Goal: Information Seeking & Learning: Learn about a topic

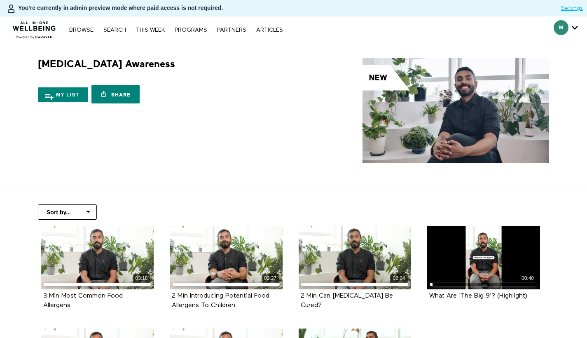
scroll to position [68, 0]
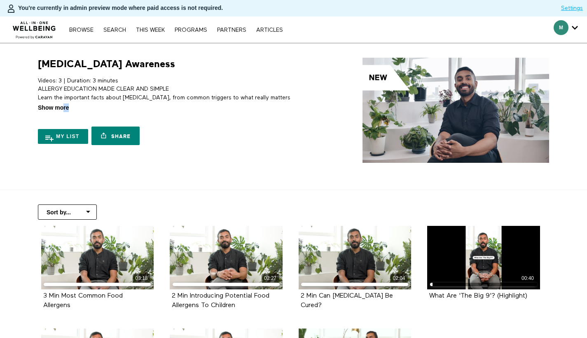
click at [62, 110] on span "Show more" at bounding box center [53, 107] width 31 height 9
click at [0, 0] on input "Show more Show less" at bounding box center [0, 0] width 0 height 0
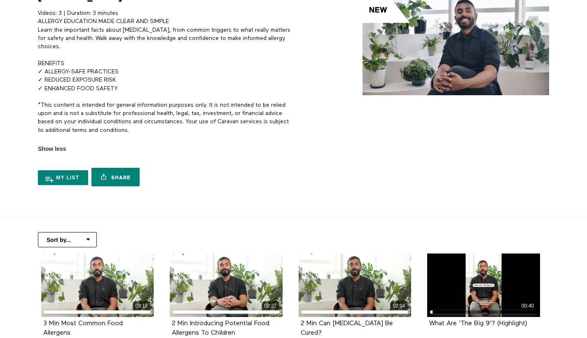
scroll to position [5, 0]
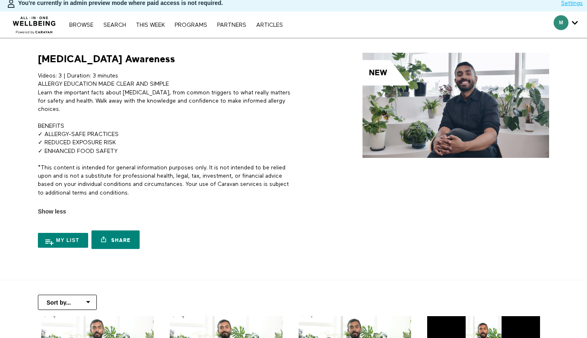
click at [21, 21] on img at bounding box center [34, 22] width 50 height 25
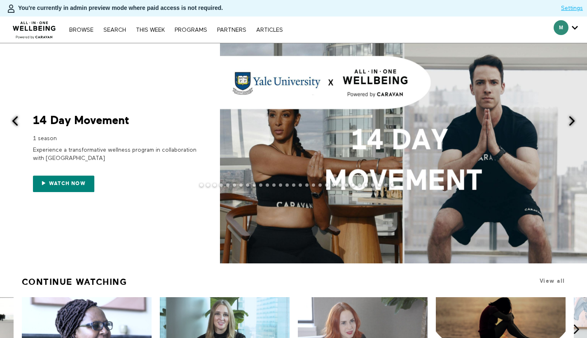
click at [576, 123] on span at bounding box center [572, 121] width 10 height 10
click at [572, 123] on span at bounding box center [572, 121] width 10 height 10
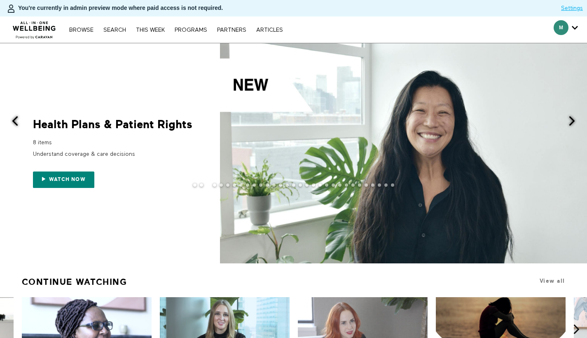
click at [70, 130] on div "Health Plans & Patient Rights" at bounding box center [115, 125] width 165 height 12
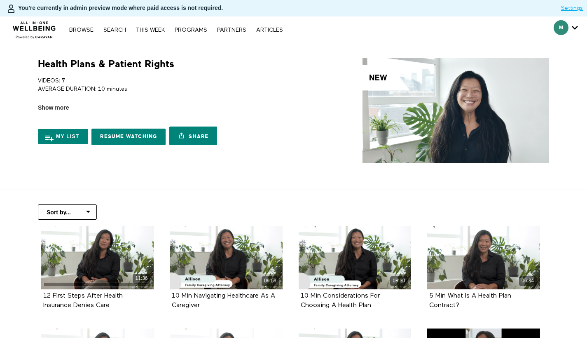
click at [56, 113] on div "My list Resume Watching Share Share with your friends https://app.allinonewellb…" at bounding box center [164, 130] width 253 height 37
click at [55, 110] on span "Show more" at bounding box center [53, 107] width 31 height 9
click at [0, 0] on input "Show more Show less" at bounding box center [0, 0] width 0 height 0
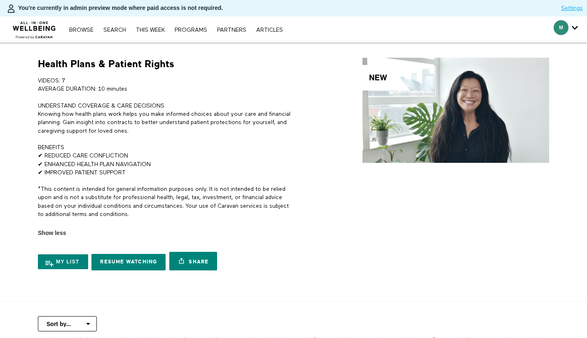
click at [42, 152] on p "BENEFITS ✔ REDUCED CARE CONFLICTION ✔ ENHANCED HEALTH PLAN NAVIGATION ✔ IMPROVE…" at bounding box center [164, 159] width 253 height 33
drag, startPoint x: 42, startPoint y: 155, endPoint x: 31, endPoint y: 155, distance: 11.5
click at [31, 155] on div "Health Plans & Patient Rights VIDEOS: 7 AVERAGE DURATION: 10 minutes UNDERSTAND…" at bounding box center [162, 166] width 264 height 217
copy p "✔"
click at [130, 90] on p "VIDEOS: 7 AVERAGE DURATION: 10 minutes" at bounding box center [164, 85] width 253 height 17
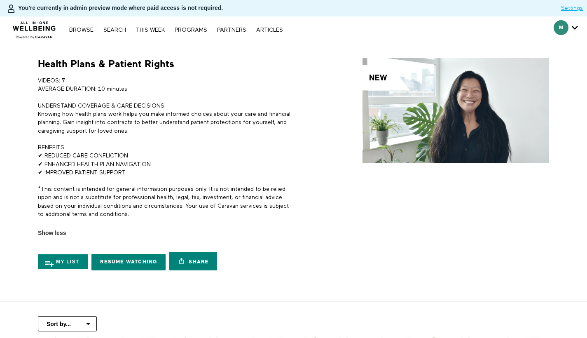
click at [44, 30] on img at bounding box center [34, 27] width 50 height 25
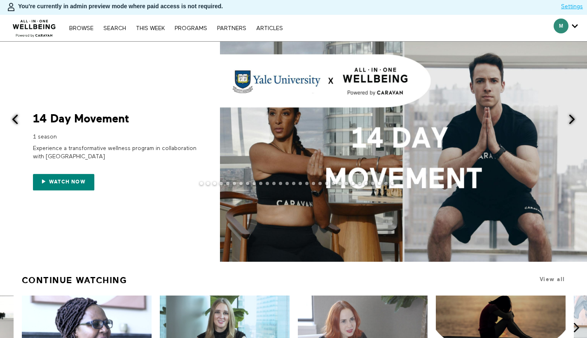
scroll to position [12, 0]
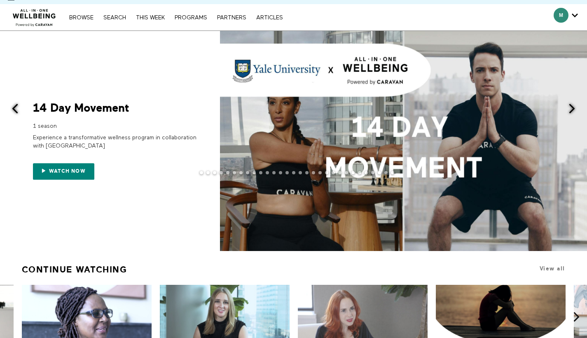
click at [575, 107] on span at bounding box center [572, 108] width 10 height 10
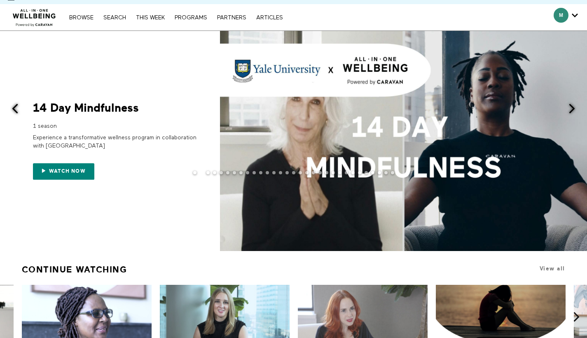
click at [572, 109] on span at bounding box center [572, 108] width 10 height 10
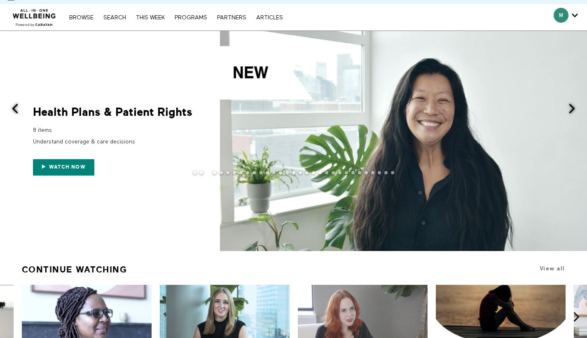
click at [58, 173] on div at bounding box center [293, 179] width 587 height 16
click at [77, 156] on div "Watch now" at bounding box center [115, 162] width 165 height 26
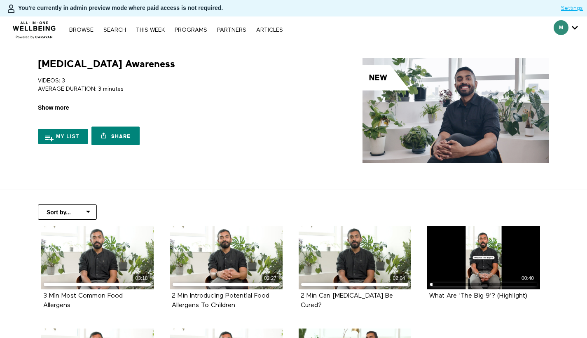
click at [47, 105] on span "Show more" at bounding box center [53, 107] width 31 height 9
click at [0, 0] on input "Show more Show less" at bounding box center [0, 0] width 0 height 0
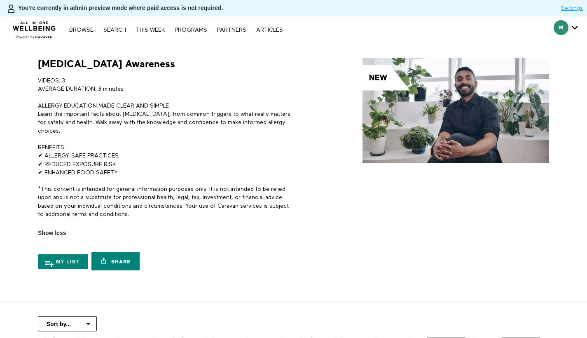
click at [46, 22] on img at bounding box center [34, 27] width 50 height 25
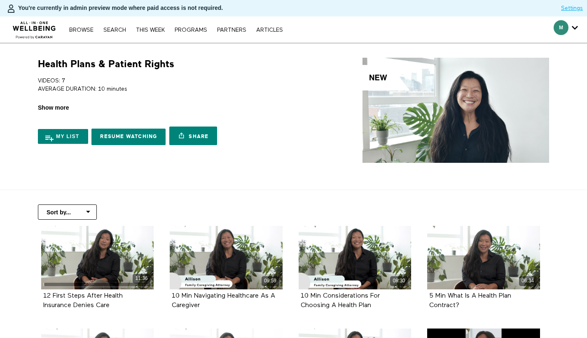
click at [53, 110] on span "Show more" at bounding box center [53, 107] width 31 height 9
click at [0, 0] on input "Show more Show less" at bounding box center [0, 0] width 0 height 0
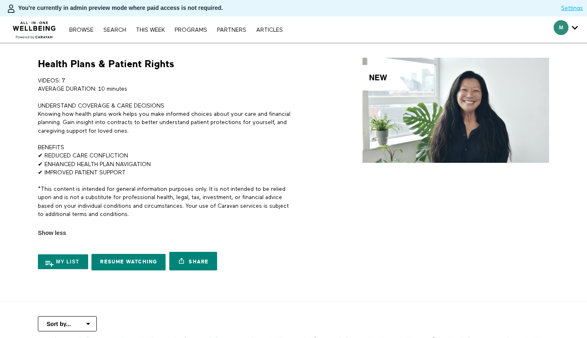
scroll to position [150, 0]
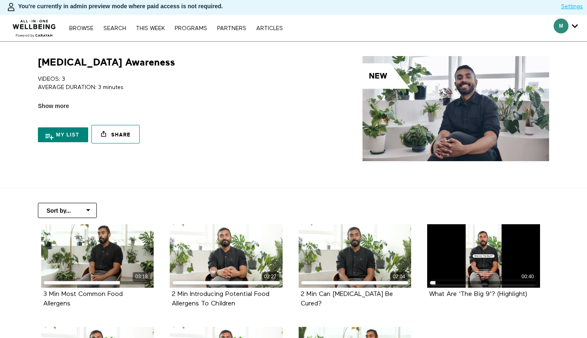
scroll to position [6, 0]
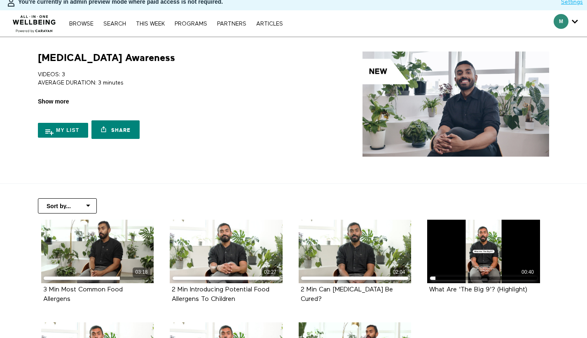
click at [54, 104] on span "Show more" at bounding box center [53, 101] width 31 height 9
click at [0, 0] on input "Show more Show less" at bounding box center [0, 0] width 0 height 0
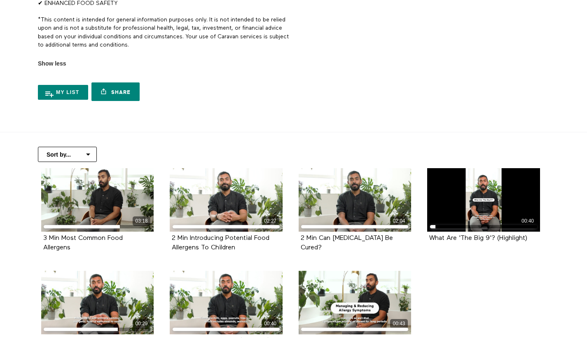
scroll to position [5, 0]
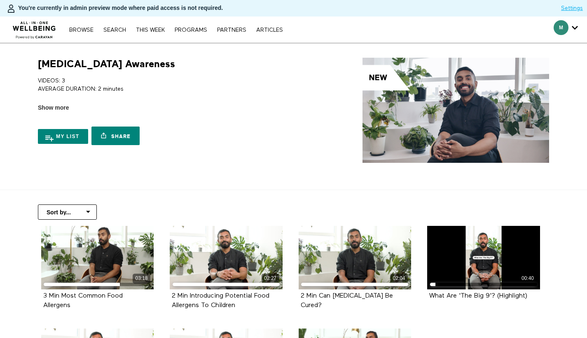
scroll to position [5, 0]
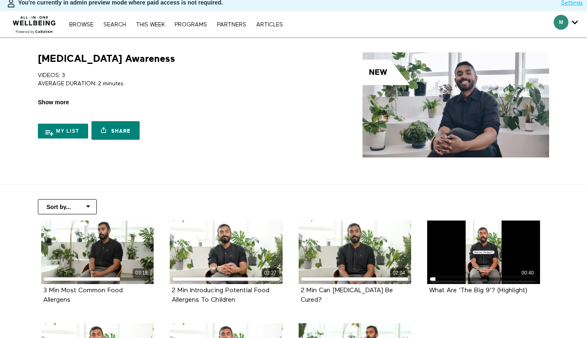
click at [59, 106] on span "Show more" at bounding box center [53, 102] width 31 height 9
click at [0, 0] on input "Show more Show less" at bounding box center [0, 0] width 0 height 0
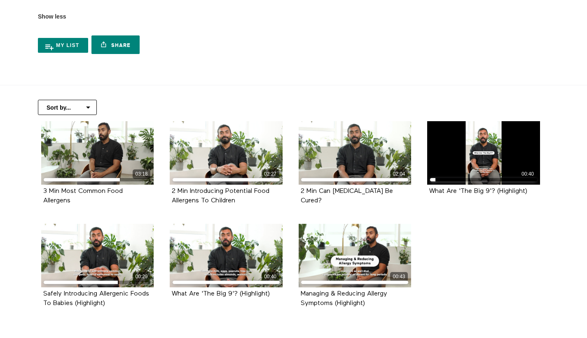
scroll to position [0, 0]
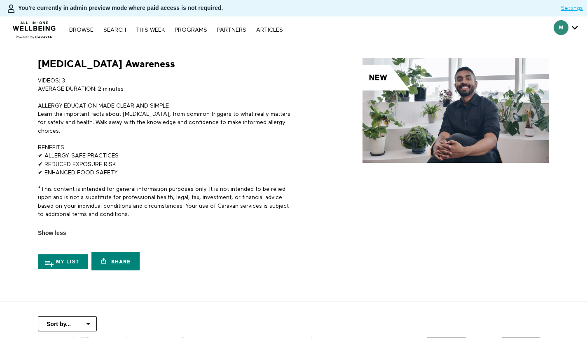
click at [39, 31] on img at bounding box center [34, 27] width 50 height 25
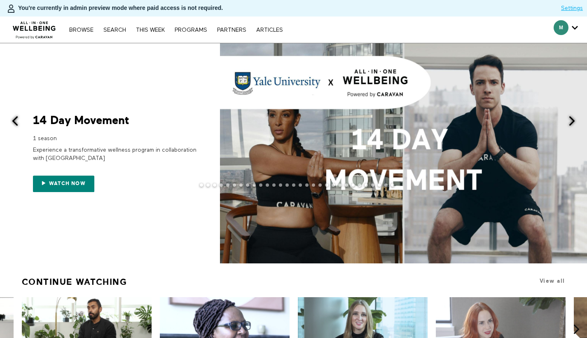
scroll to position [2, 0]
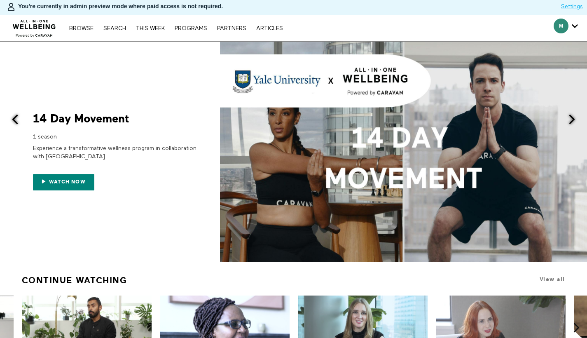
click at [122, 33] on div "Browse Search THIS WEEK PROGRAMS PARTNERS ARTICLES Account settings Manage Subs…" at bounding box center [202, 28] width 404 height 26
click at [122, 32] on div "Browse Search THIS WEEK PROGRAMS PARTNERS ARTICLES Account settings Manage Subs…" at bounding box center [202, 28] width 404 height 26
click at [117, 30] on link "Search" at bounding box center [114, 29] width 31 height 6
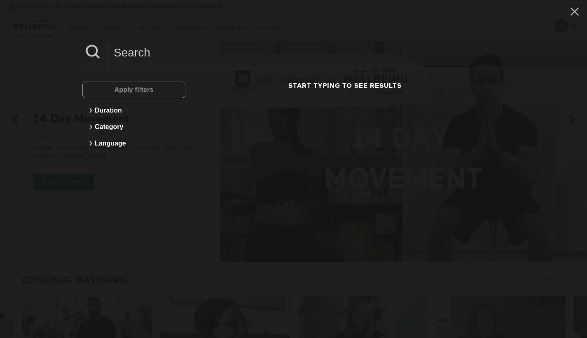
click at [157, 54] on input at bounding box center [306, 52] width 397 height 23
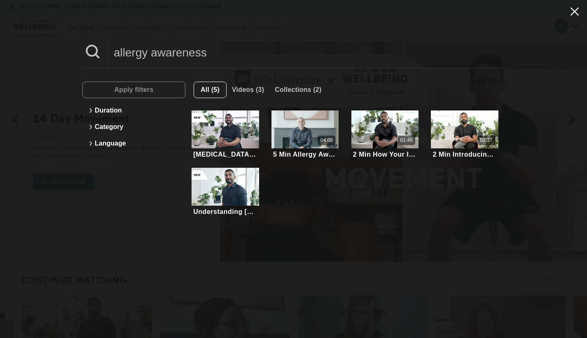
type input "allergy awareness"
click at [567, 12] on icon at bounding box center [575, 12] width 16 height 14
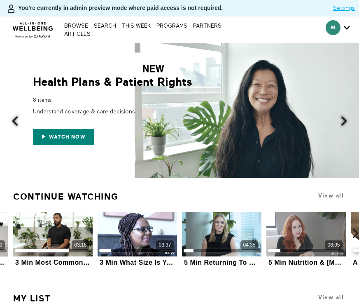
click at [16, 125] on span at bounding box center [15, 121] width 10 height 10
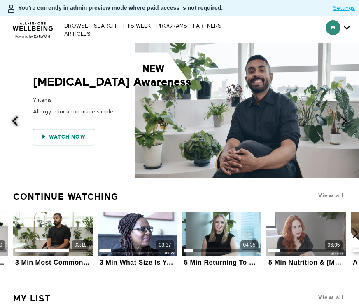
click at [65, 142] on link "Watch now" at bounding box center [63, 137] width 61 height 16
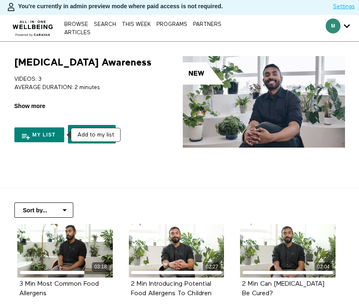
scroll to position [3, 0]
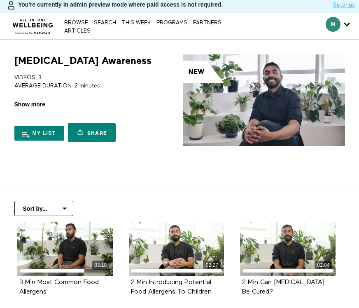
click at [28, 103] on span "Show more" at bounding box center [29, 104] width 31 height 9
click at [0, 0] on input "Show more Show less" at bounding box center [0, 0] width 0 height 0
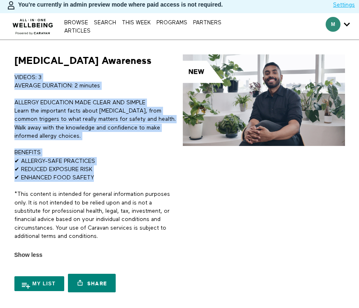
drag, startPoint x: 15, startPoint y: 77, endPoint x: 110, endPoint y: 178, distance: 138.7
click at [110, 178] on div "VIDEOS: 3 AVERAGE DURATION: 2 minutes ALLERGY EDUCATION MADE CLEAR AND SIMPLE L…" at bounding box center [95, 160] width 162 height 175
copy div "VIDEOS: 3 AVERAGE DURATION: 2 minutes ALLERGY EDUCATION MADE CLEAR AND SIMPLE L…"
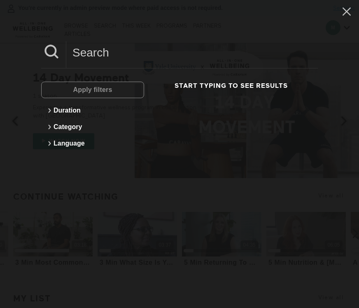
click at [89, 44] on input at bounding box center [192, 52] width 252 height 23
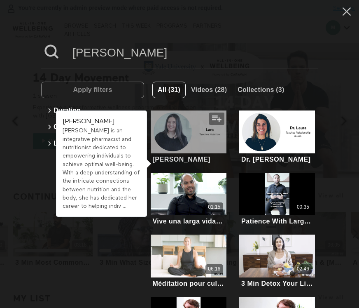
type input "lara"
click at [188, 130] on div at bounding box center [189, 131] width 76 height 42
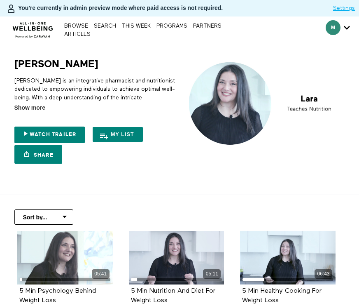
click at [24, 109] on span "Show more" at bounding box center [29, 107] width 31 height 9
click at [0, 0] on input "Show more Show less" at bounding box center [0, 0] width 0 height 0
